Goal: Transaction & Acquisition: Purchase product/service

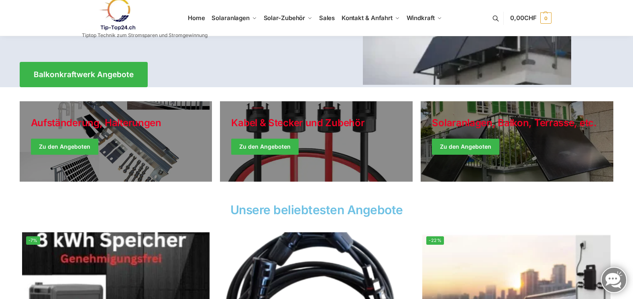
scroll to position [161, 0]
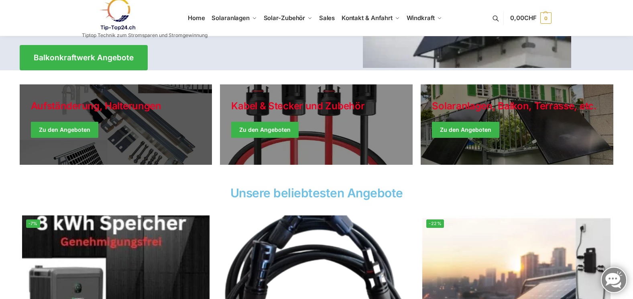
click at [137, 114] on link "Holiday Style" at bounding box center [116, 124] width 193 height 80
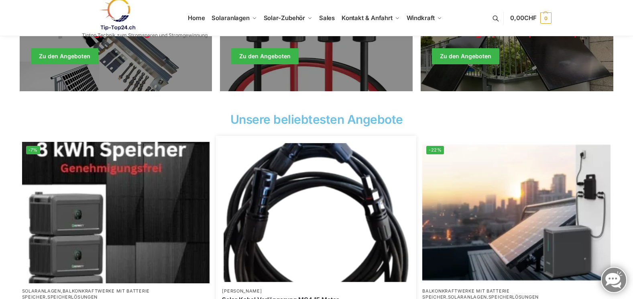
scroll to position [241, 0]
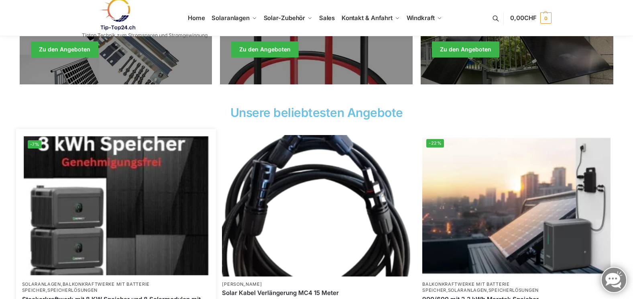
click at [134, 197] on img at bounding box center [116, 205] width 185 height 139
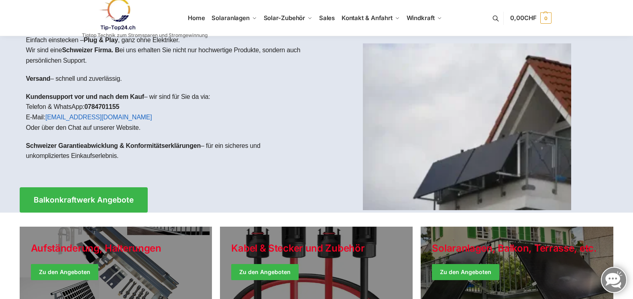
scroll to position [0, 0]
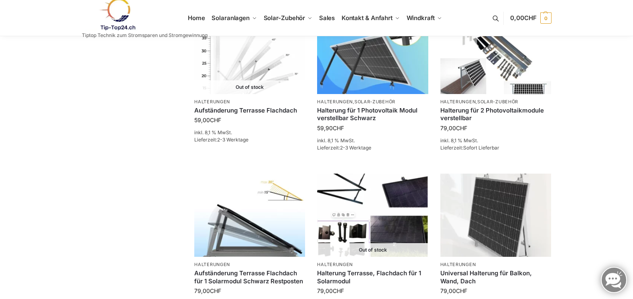
scroll to position [478, 0]
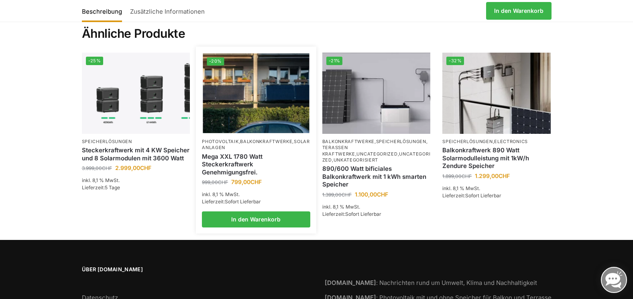
scroll to position [1445, 0]
